Goal: Task Accomplishment & Management: Use online tool/utility

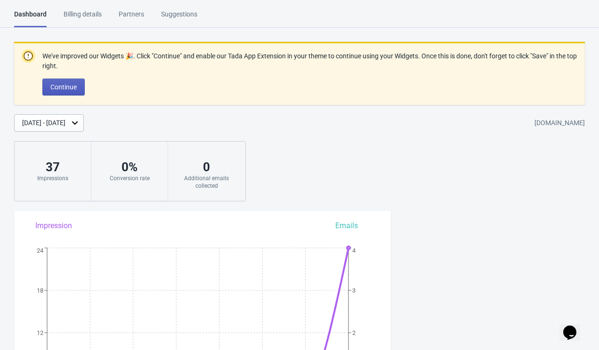
click at [71, 85] on span "Continue" at bounding box center [63, 87] width 26 height 8
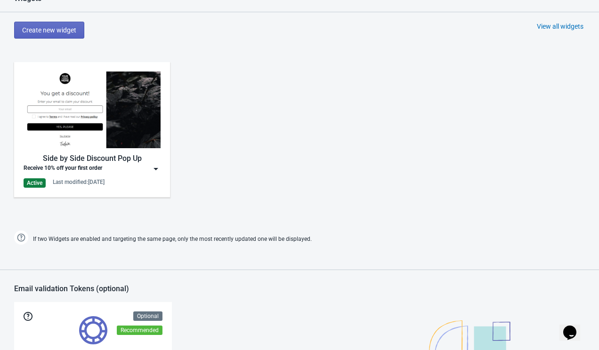
scroll to position [438, 0]
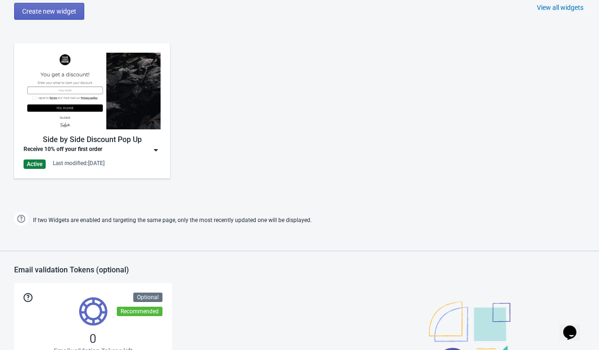
click at [131, 91] on img at bounding box center [92, 91] width 137 height 77
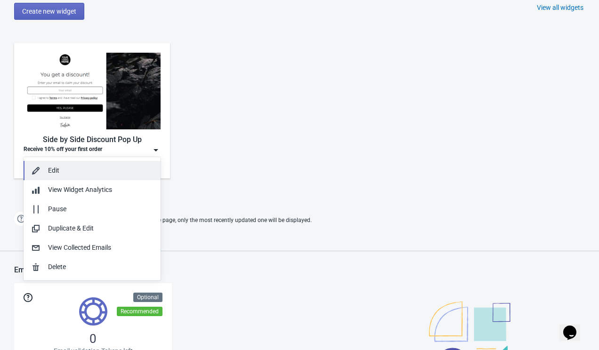
click at [91, 169] on div "Edit" at bounding box center [100, 171] width 105 height 10
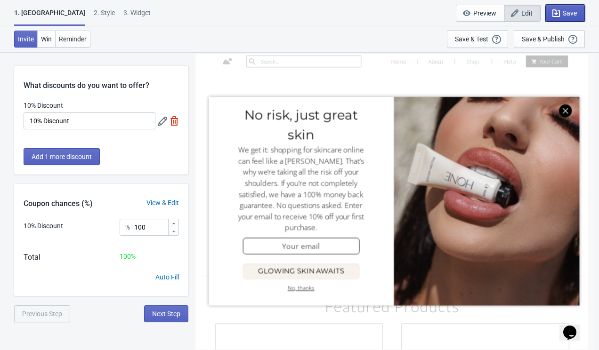
click at [569, 10] on span "Save" at bounding box center [570, 13] width 14 height 8
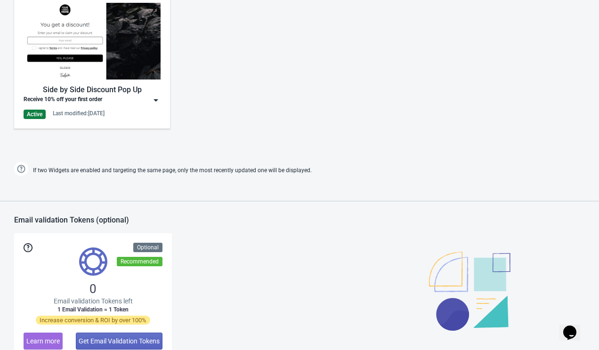
scroll to position [496, 0]
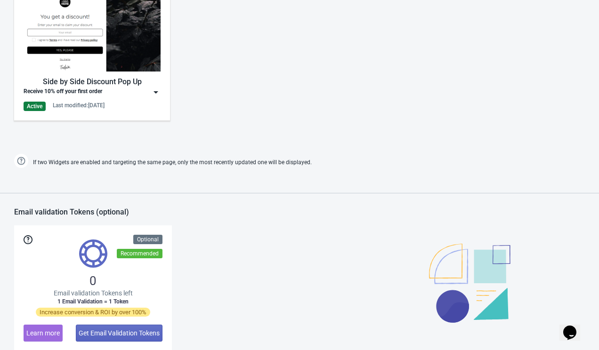
click at [153, 92] on img at bounding box center [155, 92] width 9 height 9
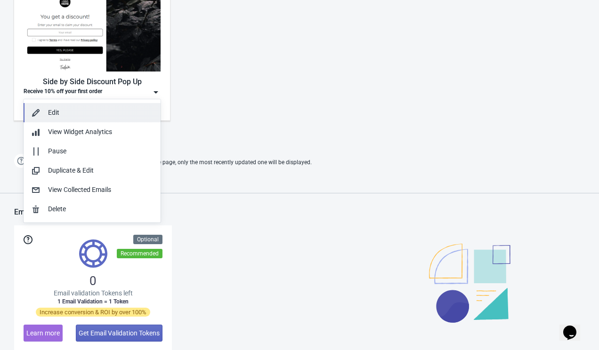
click at [110, 114] on div "Edit" at bounding box center [100, 113] width 105 height 10
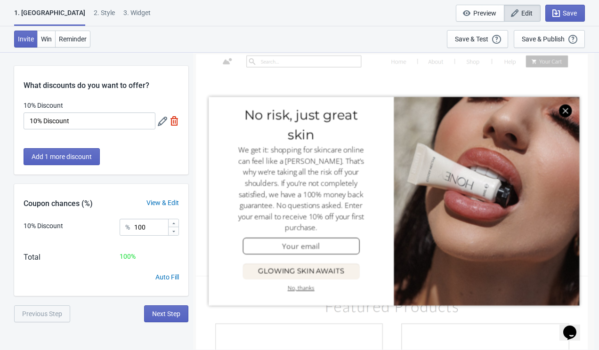
click at [566, 112] on div at bounding box center [393, 200] width 395 height 293
click at [487, 42] on div "Save & Test" at bounding box center [471, 39] width 33 height 8
click at [94, 10] on div "2 . Style" at bounding box center [104, 16] width 21 height 16
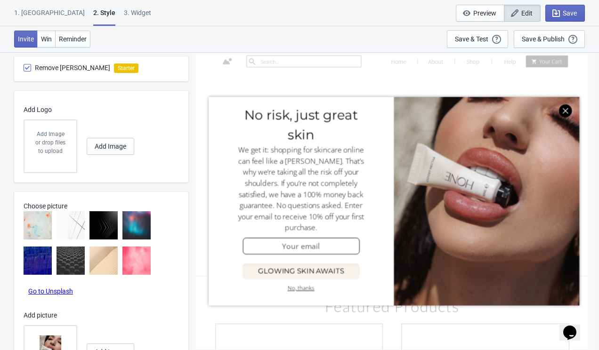
scroll to position [635, 0]
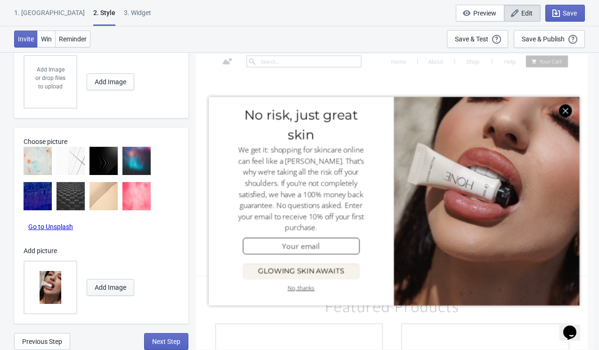
click at [125, 287] on span "Add Image" at bounding box center [111, 288] width 32 height 8
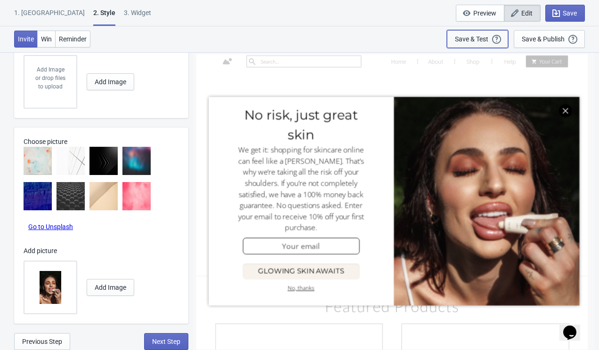
click at [483, 40] on div "Save & Test" at bounding box center [471, 39] width 33 height 8
click at [120, 286] on span "Add Image" at bounding box center [111, 288] width 32 height 8
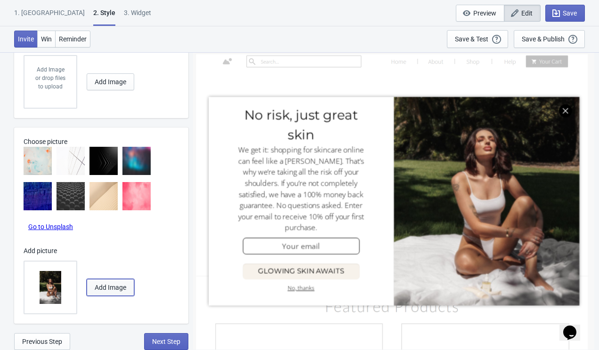
click at [120, 286] on span "Add Image" at bounding box center [111, 288] width 32 height 8
radio input "true"
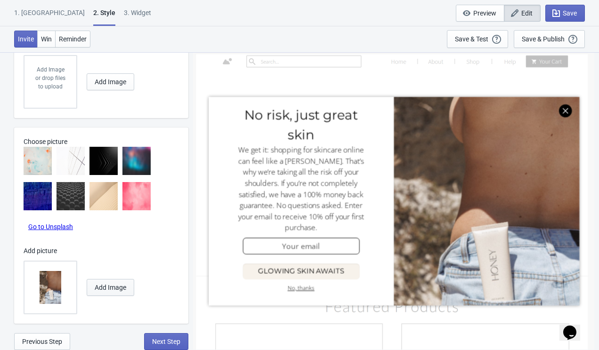
click at [120, 292] on button "Add Image" at bounding box center [111, 287] width 48 height 17
click at [488, 40] on div "Save & Test" at bounding box center [471, 39] width 33 height 8
click at [482, 32] on button "Save & Test Open a Widget Preview of your site so that you can try it out. It w…" at bounding box center [477, 39] width 61 height 18
click at [564, 13] on span "Save" at bounding box center [570, 13] width 14 height 8
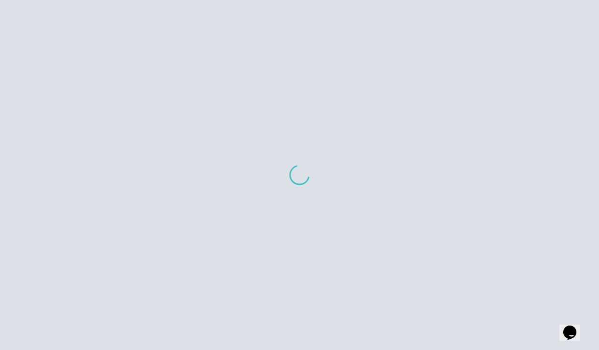
scroll to position [592, 0]
